Goal: Use online tool/utility: Utilize a website feature to perform a specific function

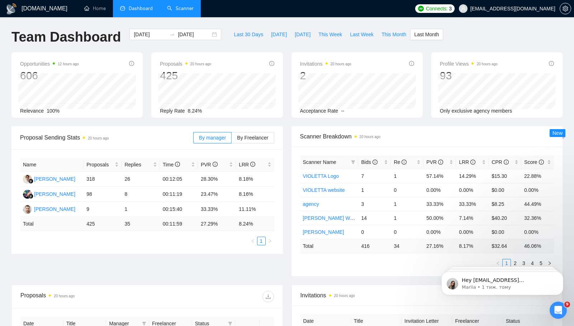
click at [174, 5] on link "Scanner" at bounding box center [180, 8] width 27 height 6
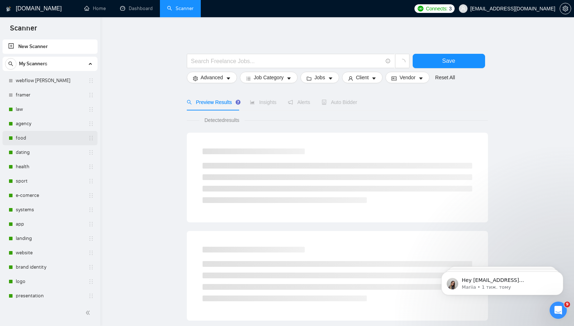
click at [21, 136] on link "food" at bounding box center [50, 138] width 68 height 14
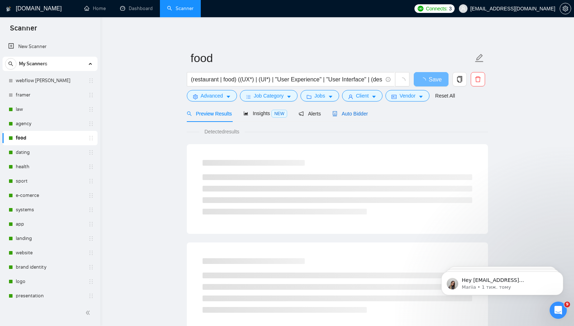
click at [350, 112] on span "Auto Bidder" at bounding box center [351, 114] width 36 height 6
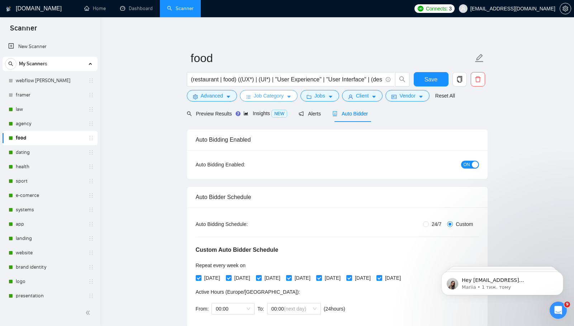
click at [272, 96] on span "Job Category" at bounding box center [269, 96] width 30 height 8
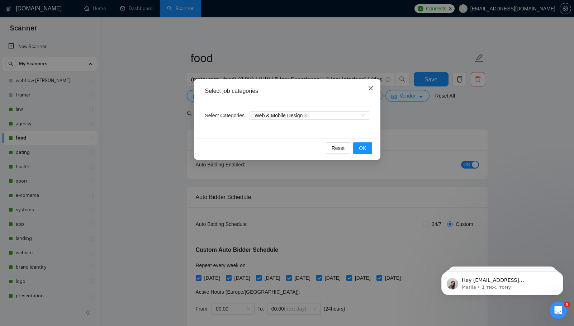
click at [368, 90] on icon "close" at bounding box center [371, 88] width 6 height 6
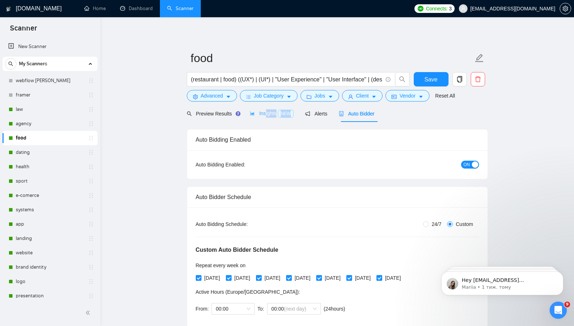
click at [267, 117] on div "Insights NEW" at bounding box center [272, 113] width 44 height 17
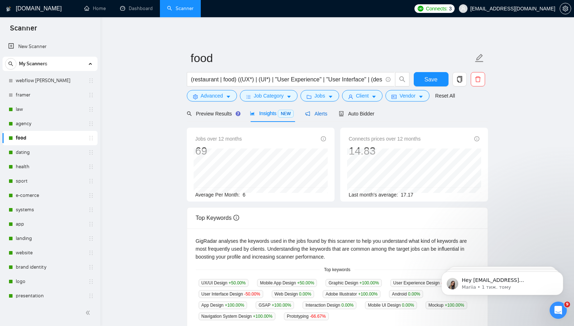
click at [313, 112] on span "Alerts" at bounding box center [316, 114] width 22 height 6
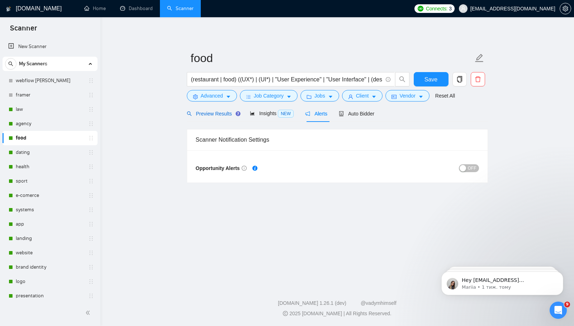
click at [222, 114] on span "Preview Results" at bounding box center [213, 114] width 52 height 6
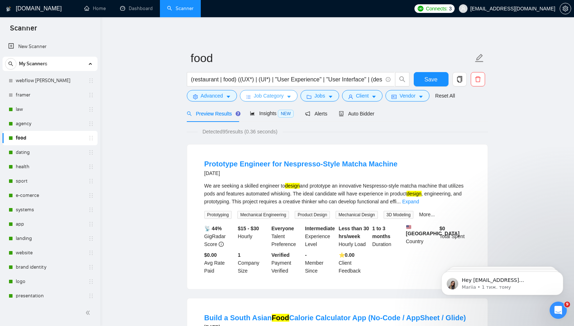
click at [283, 97] on span "Job Category" at bounding box center [269, 96] width 30 height 8
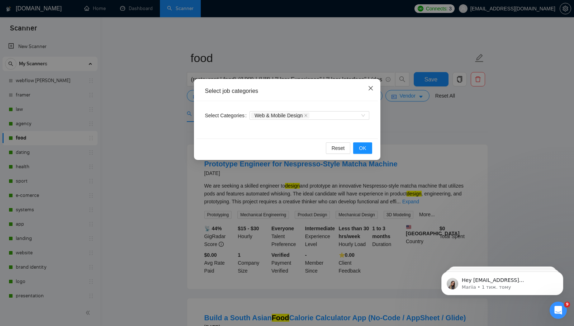
click at [370, 88] on icon "close" at bounding box center [370, 88] width 4 height 4
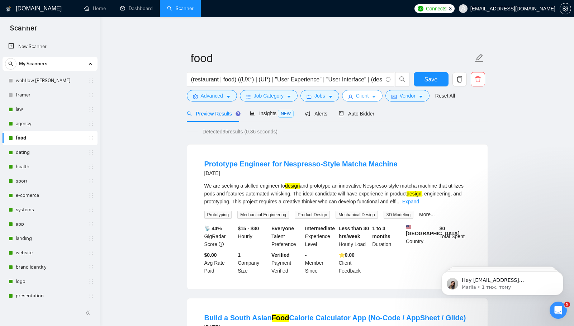
click at [369, 97] on span "Client" at bounding box center [362, 96] width 13 height 8
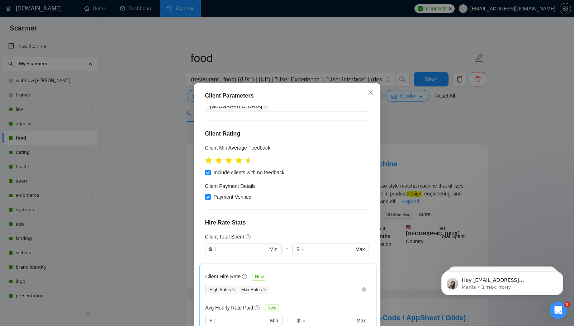
scroll to position [215, 0]
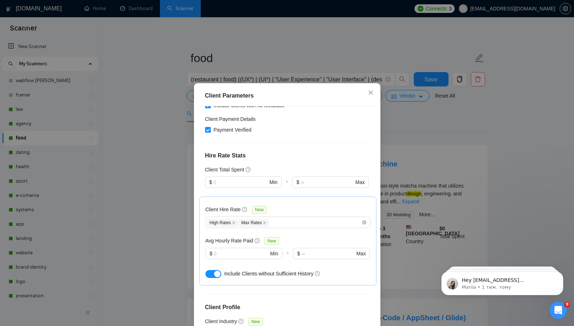
click at [404, 135] on div "Client Parameters Client Location Include Client Countries [GEOGRAPHIC_DATA] [G…" at bounding box center [287, 163] width 574 height 326
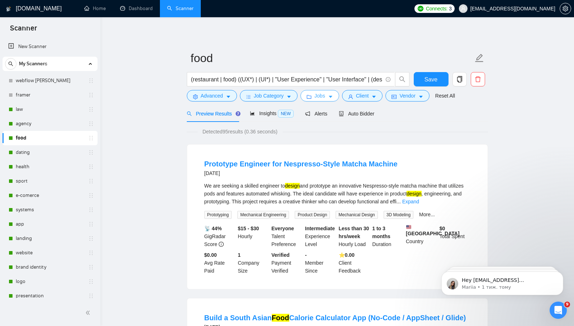
click at [333, 98] on icon "caret-down" at bounding box center [330, 96] width 5 height 5
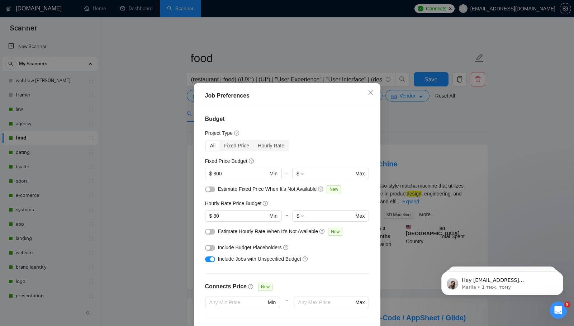
click at [403, 129] on div "Job Preferences Budget Project Type All Fixed Price Hourly Rate Fixed Price Bud…" at bounding box center [287, 163] width 574 height 326
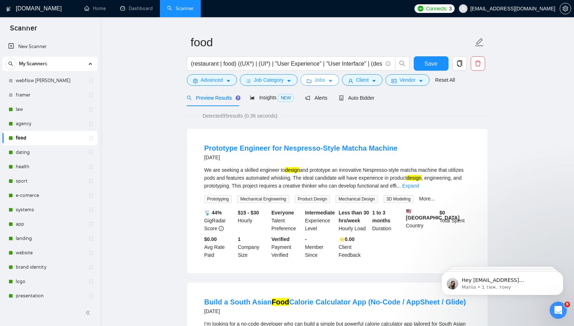
scroll to position [17, 0]
